Goal: Transaction & Acquisition: Book appointment/travel/reservation

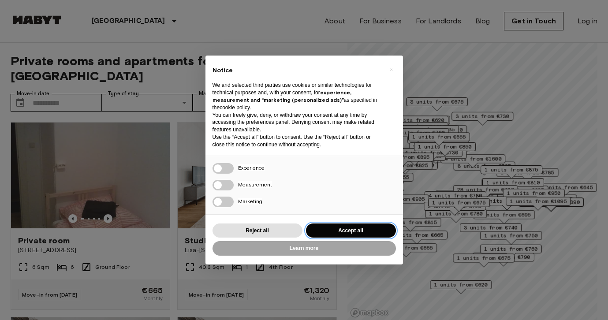
click at [345, 230] on button "Accept all" at bounding box center [351, 230] width 90 height 15
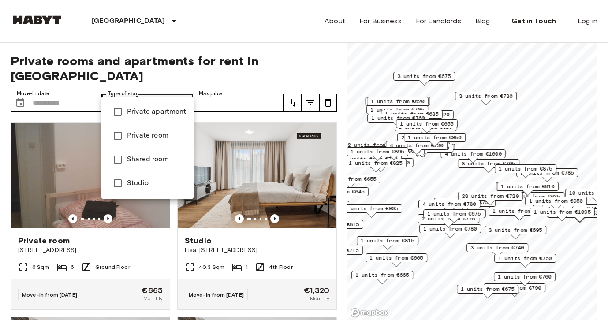
click at [147, 107] on span "Private apartment" at bounding box center [156, 112] width 59 height 11
type input "**********"
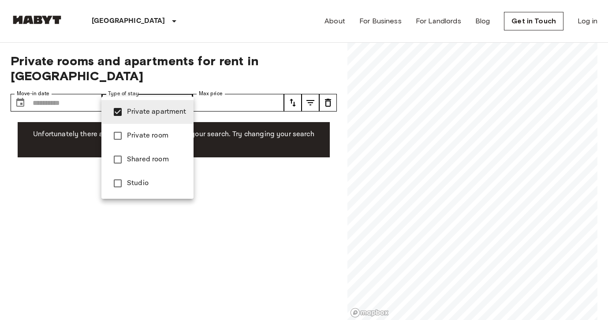
click at [149, 114] on span "Private apartment" at bounding box center [156, 112] width 59 height 11
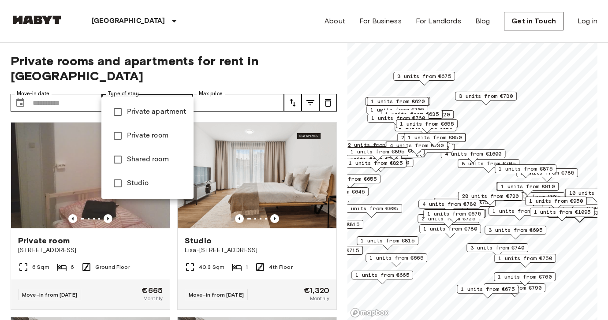
click at [156, 177] on li "Studio" at bounding box center [147, 183] width 92 height 24
type input "******"
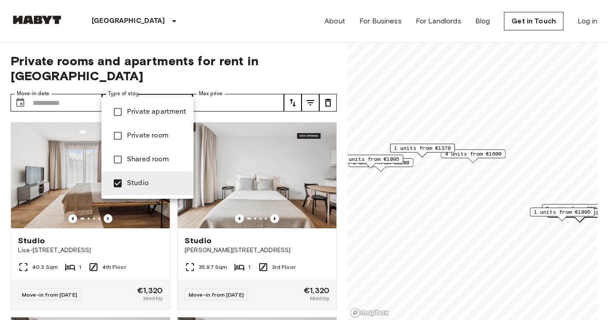
click at [219, 29] on div at bounding box center [304, 160] width 608 height 320
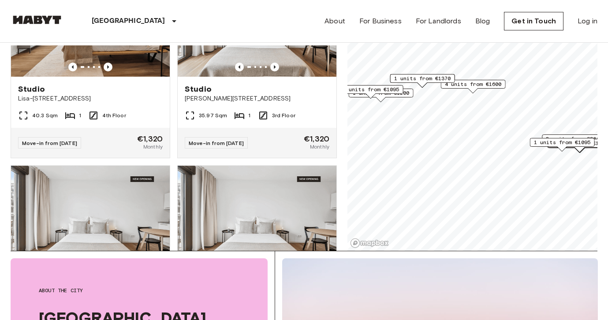
scroll to position [81, 0]
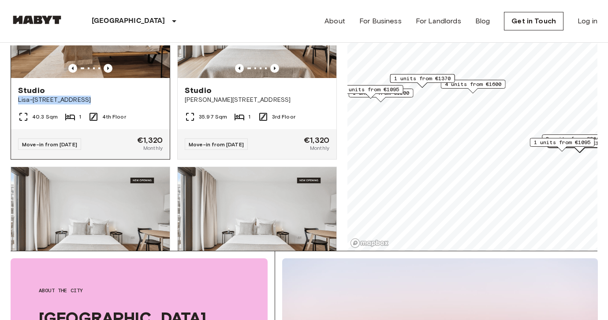
drag, startPoint x: 19, startPoint y: 84, endPoint x: 77, endPoint y: 84, distance: 58.6
copy span "Lisa-Fittko-Straße 13"
click at [103, 113] on span "4th Floor" at bounding box center [113, 117] width 23 height 8
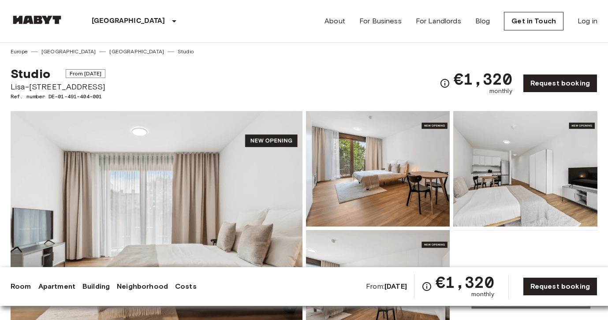
scroll to position [3, 0]
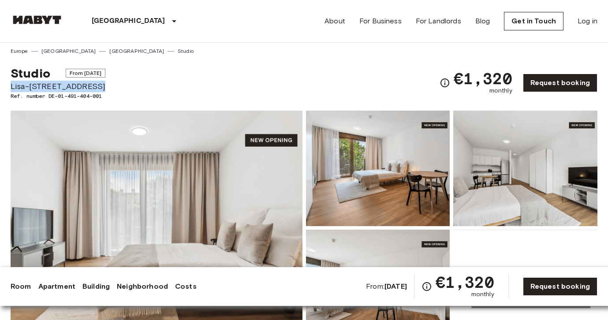
drag, startPoint x: 11, startPoint y: 87, endPoint x: 91, endPoint y: 82, distance: 79.9
click at [91, 82] on span "Lisa-[STREET_ADDRESS]" at bounding box center [58, 86] width 95 height 11
copy span "Lisa-[STREET_ADDRESS]"
click at [109, 49] on link "[GEOGRAPHIC_DATA]" at bounding box center [136, 51] width 55 height 8
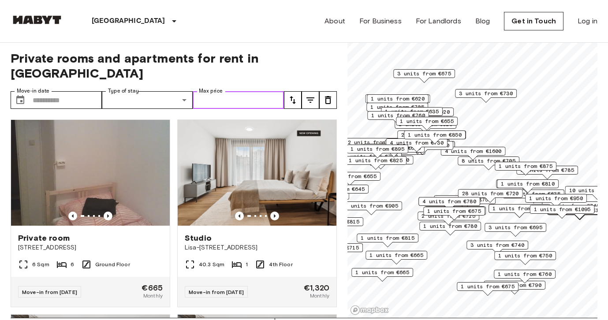
click at [238, 91] on input "Max price" at bounding box center [238, 100] width 91 height 18
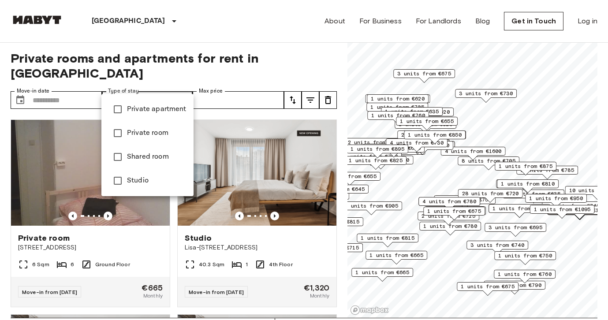
click at [161, 131] on span "Private room" at bounding box center [156, 133] width 59 height 11
type input "**********"
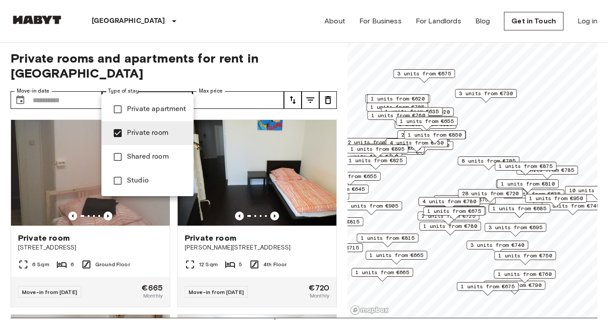
click at [152, 131] on span "Private room" at bounding box center [156, 133] width 59 height 11
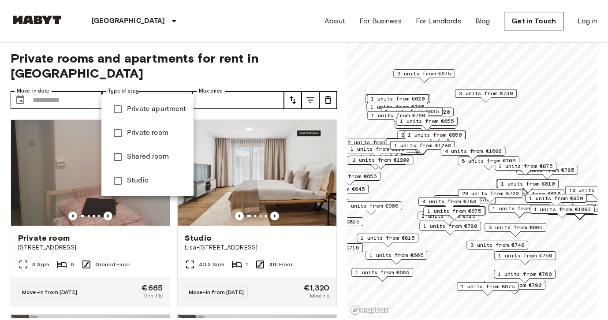
click at [131, 175] on span "Studio" at bounding box center [156, 180] width 59 height 11
type input "******"
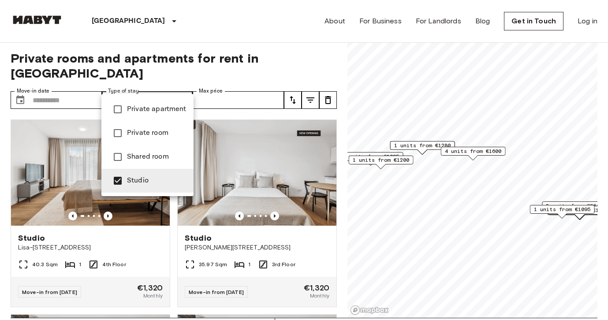
click at [155, 85] on div at bounding box center [304, 160] width 608 height 320
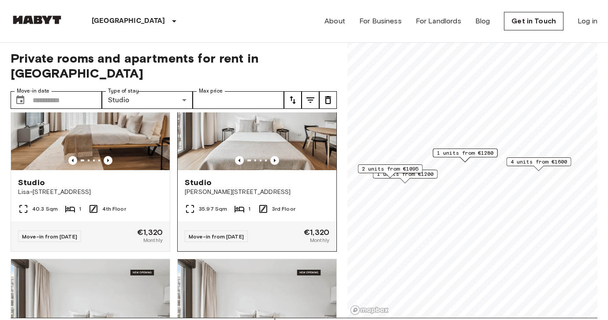
scroll to position [63, 0]
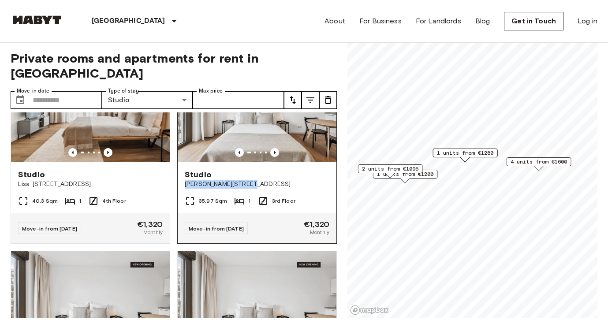
drag, startPoint x: 184, startPoint y: 168, endPoint x: 273, endPoint y: 170, distance: 89.0
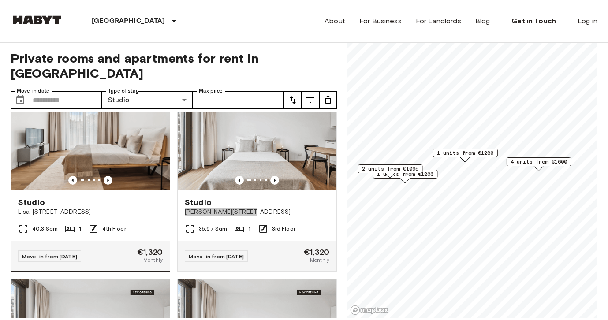
scroll to position [0, 0]
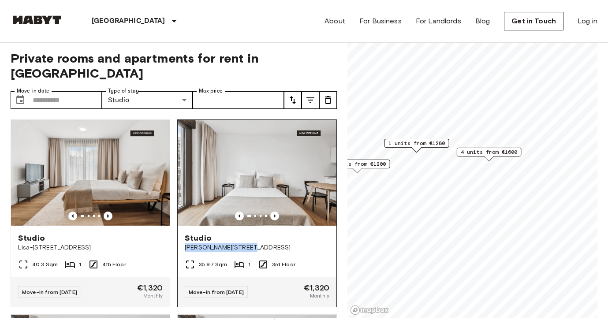
click at [200, 233] on span "Studio" at bounding box center [198, 238] width 27 height 11
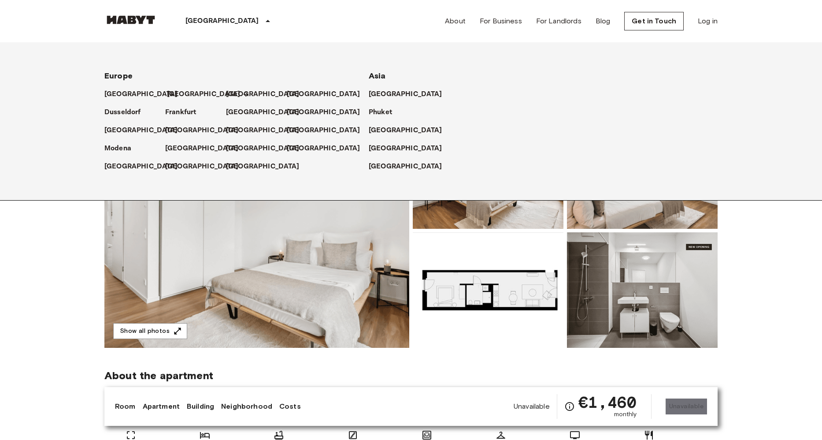
click at [171, 97] on p "[GEOGRAPHIC_DATA]" at bounding box center [204, 94] width 74 height 11
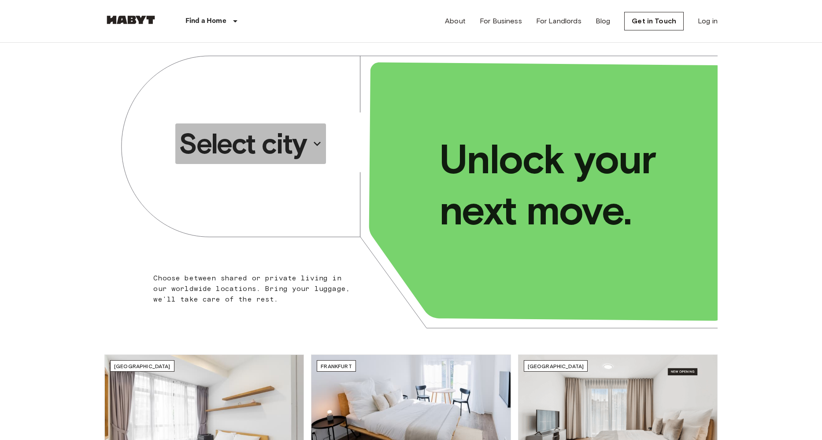
click at [244, 154] on p "Select city" at bounding box center [243, 143] width 128 height 35
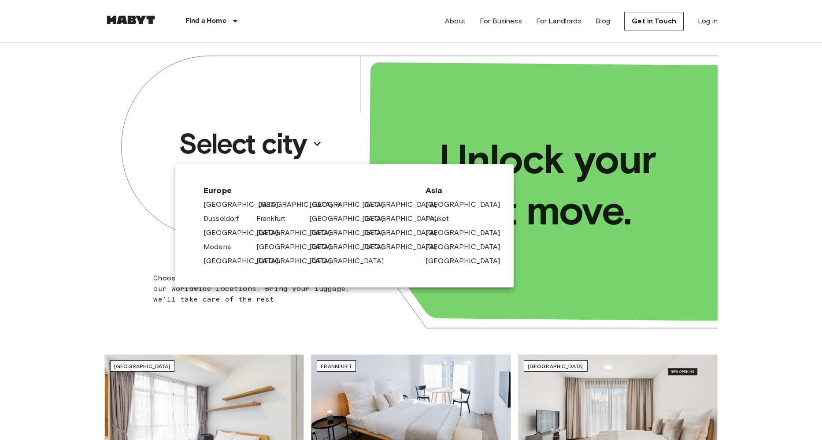
click at [267, 204] on link "[GEOGRAPHIC_DATA]" at bounding box center [300, 204] width 84 height 11
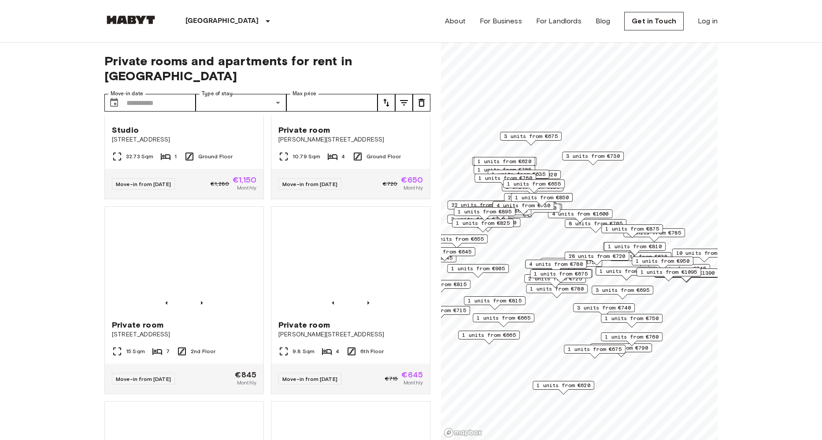
scroll to position [1673, 0]
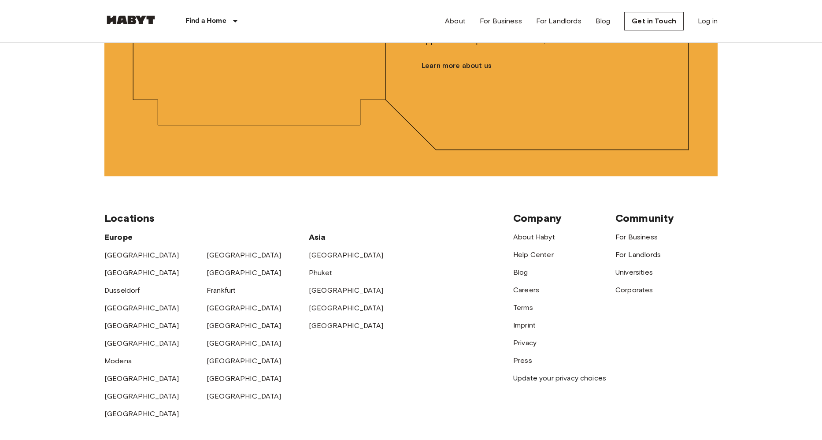
scroll to position [2226, 0]
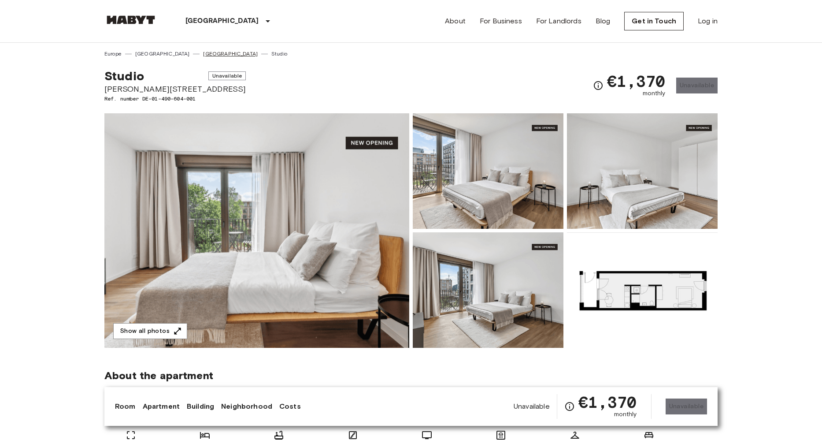
click at [203, 53] on link "[GEOGRAPHIC_DATA]" at bounding box center [230, 54] width 55 height 8
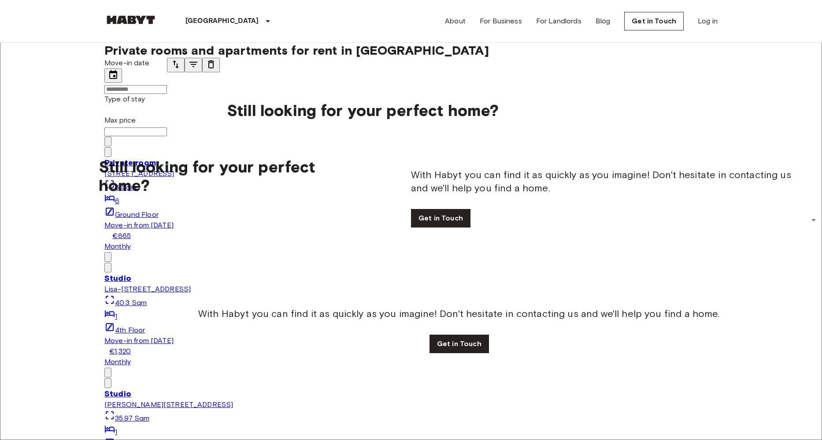
click at [197, 67] on icon "tune" at bounding box center [193, 64] width 8 height 5
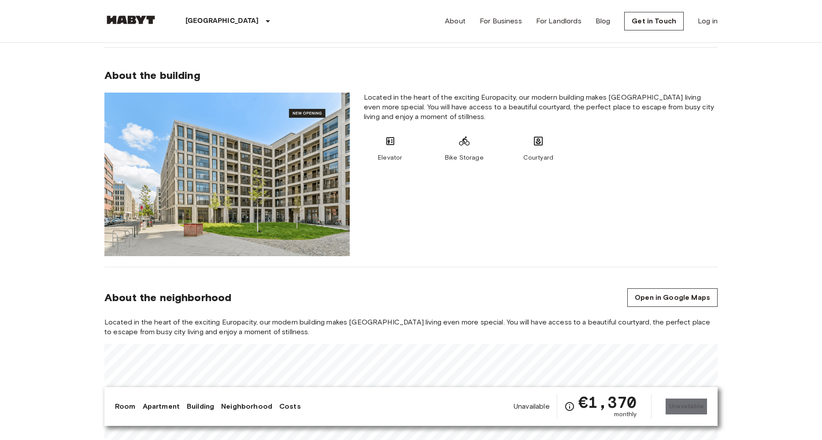
scroll to position [473, 0]
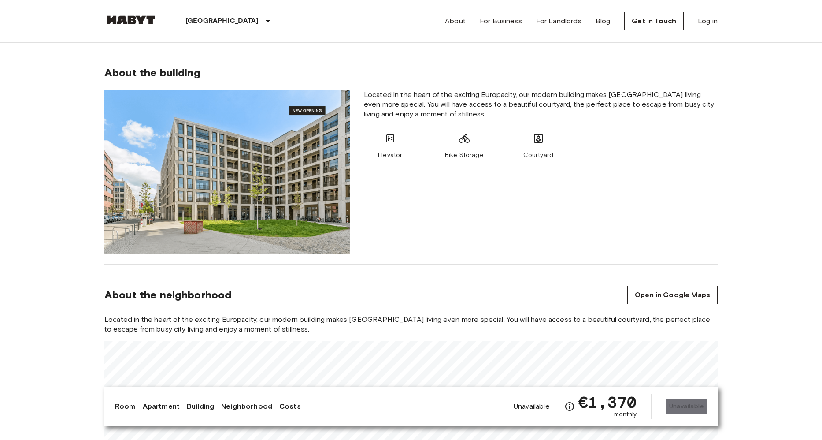
click at [293, 128] on img at bounding box center [226, 171] width 245 height 163
click at [266, 183] on img at bounding box center [226, 171] width 245 height 163
click at [312, 107] on img at bounding box center [226, 171] width 245 height 163
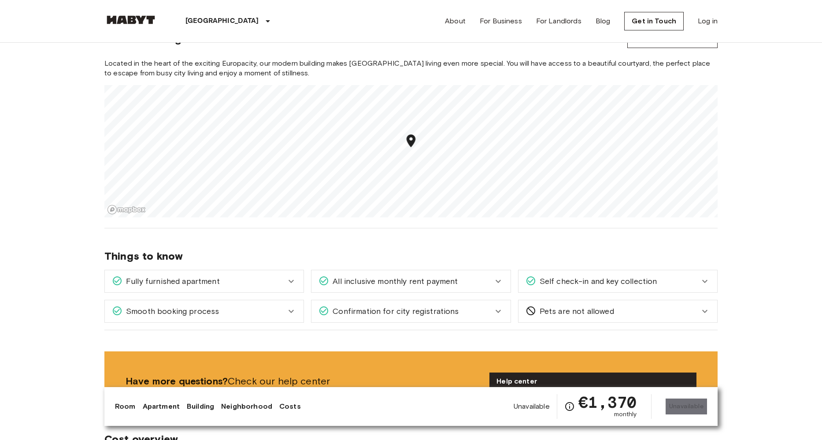
scroll to position [737, 0]
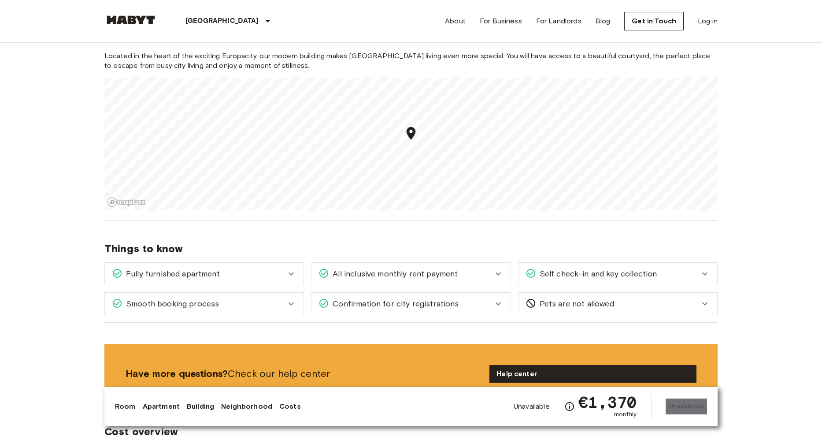
click at [407, 133] on icon "Map marker" at bounding box center [411, 133] width 9 height 13
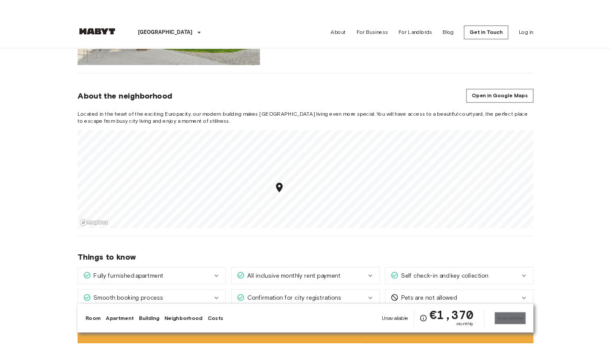
scroll to position [661, 0]
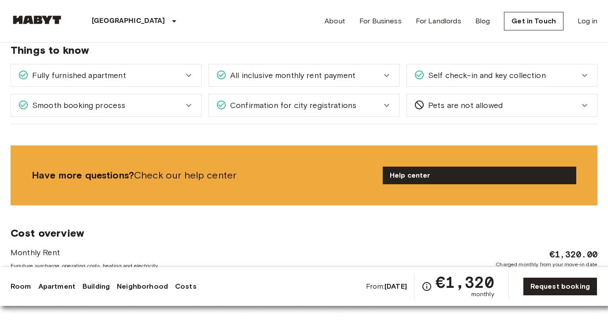
scroll to position [923, 0]
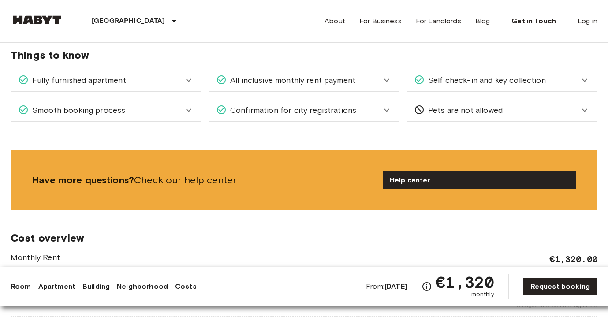
click at [183, 86] on div "Fully furnished apartment" at bounding box center [106, 80] width 190 height 22
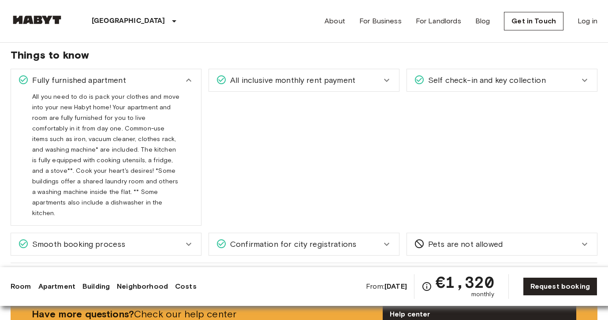
click at [247, 80] on span "All inclusive monthly rent payment" at bounding box center [290, 79] width 129 height 11
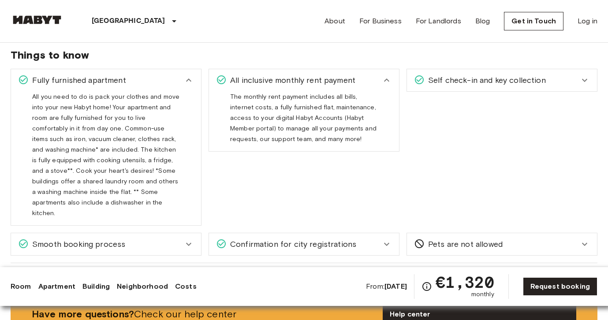
click at [425, 76] on span "Self check-in and key collection" at bounding box center [484, 79] width 121 height 11
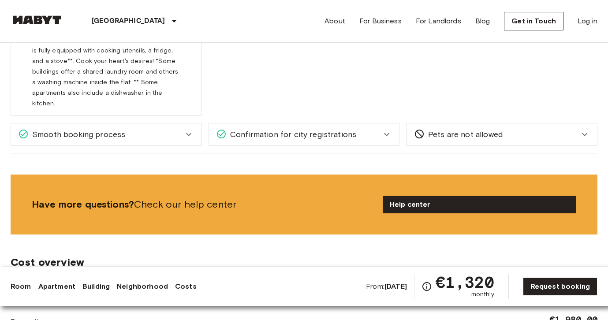
scroll to position [1055, 0]
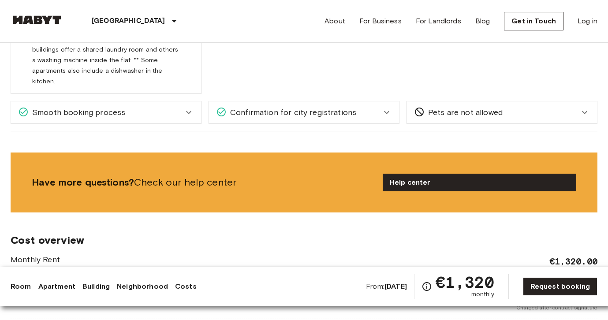
click at [119, 107] on span "Smooth booking process" at bounding box center [77, 112] width 97 height 11
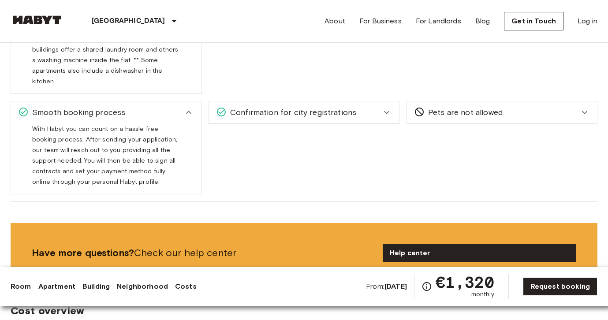
click at [268, 108] on div "Confirmation for city registrations" at bounding box center [304, 112] width 190 height 22
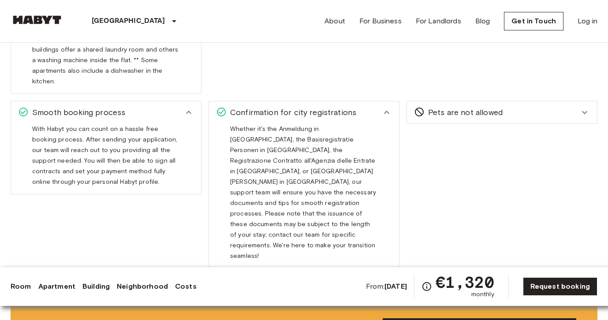
click at [435, 108] on div "Pets are not allowed" at bounding box center [502, 112] width 190 height 22
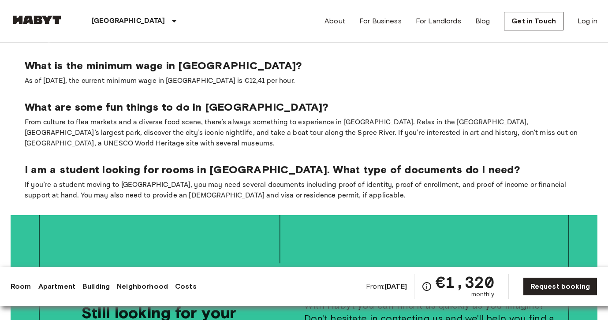
scroll to position [1890, 0]
